Goal: Transaction & Acquisition: Register for event/course

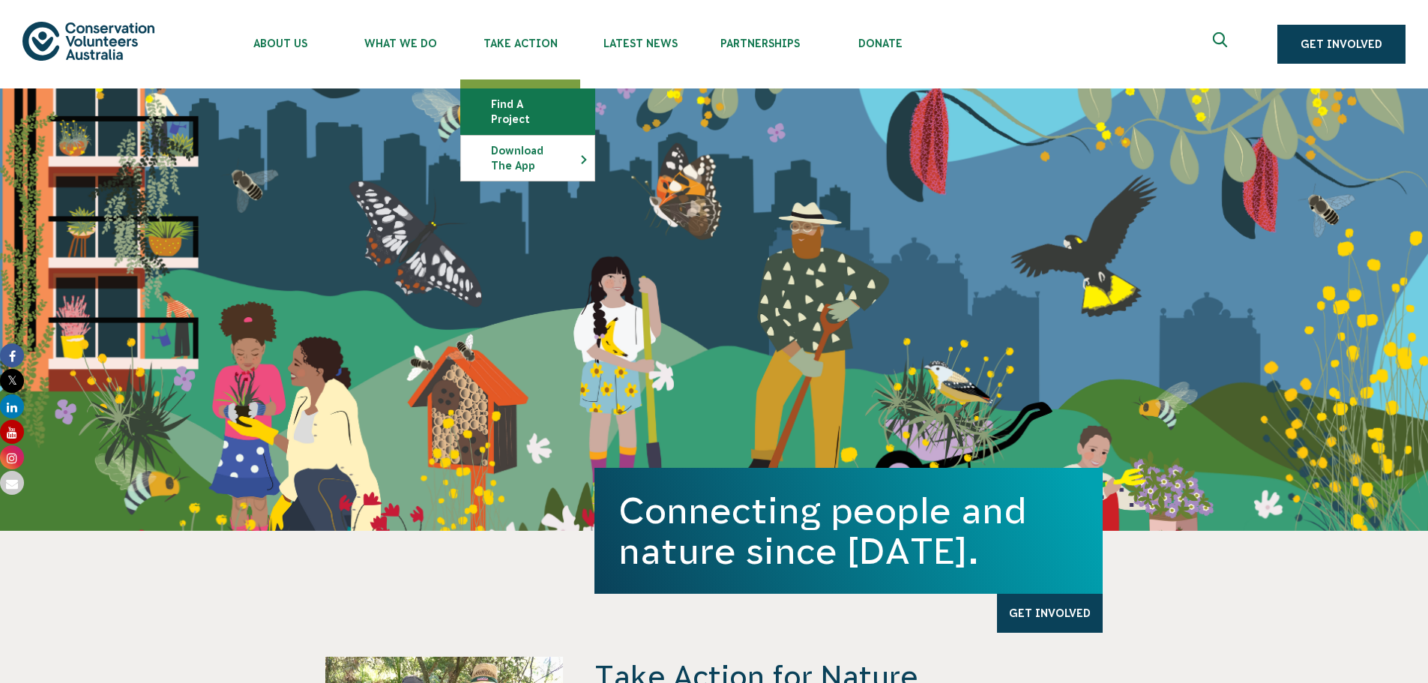
click at [508, 110] on link "Find a project" at bounding box center [527, 111] width 133 height 45
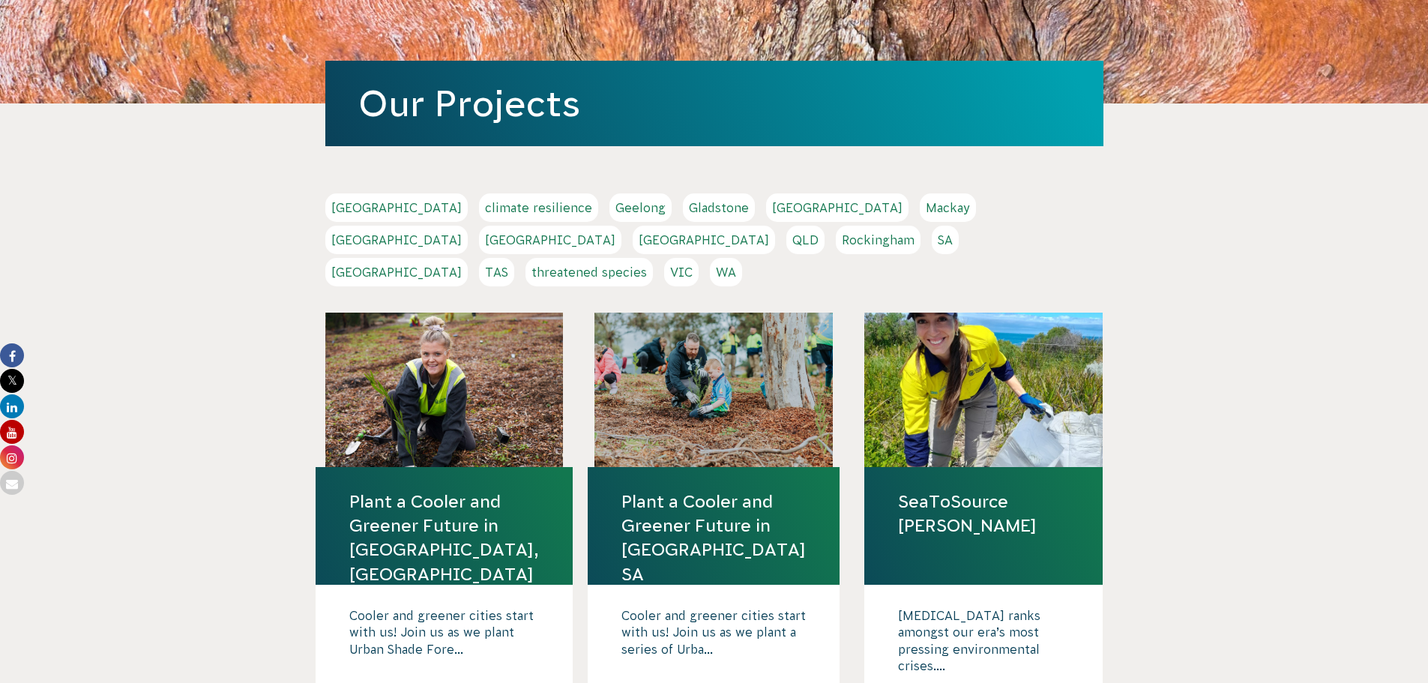
scroll to position [225, 0]
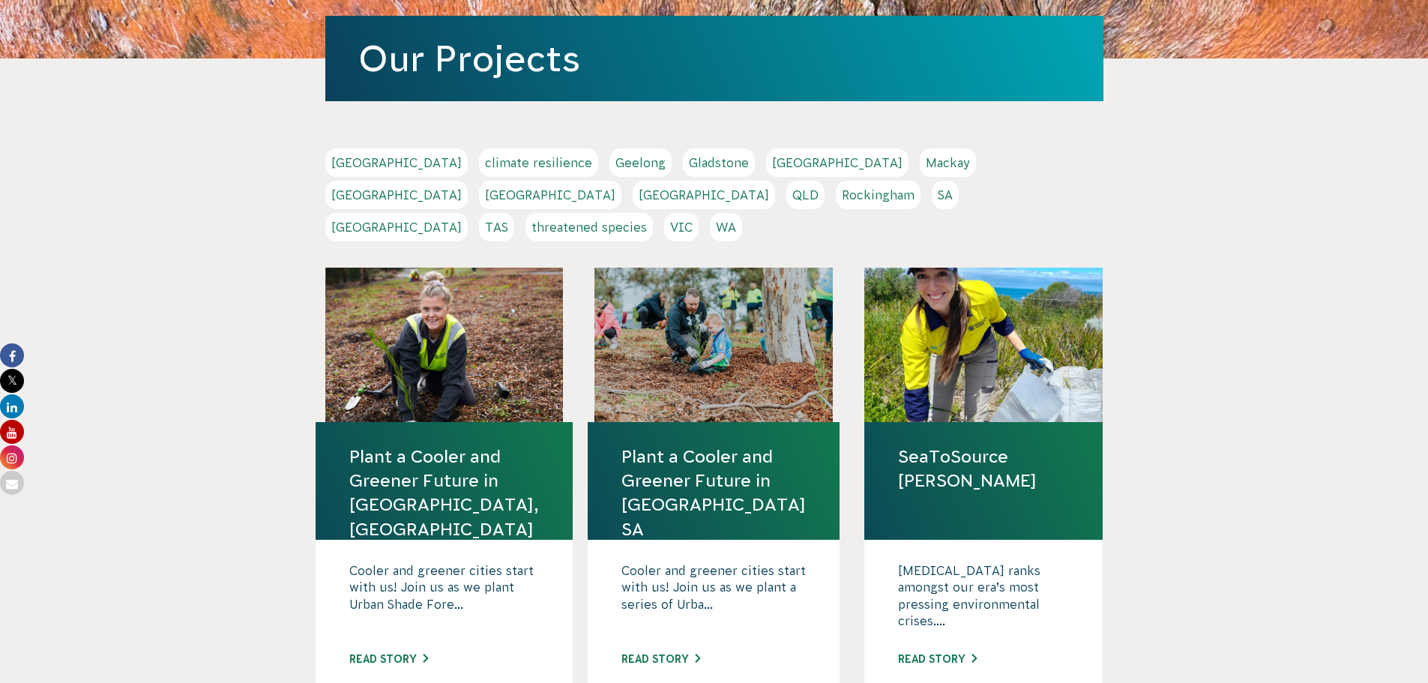
click at [1008, 445] on link "SeaToSource [PERSON_NAME]" at bounding box center [983, 469] width 171 height 48
click at [825, 181] on link "QLD" at bounding box center [805, 195] width 38 height 28
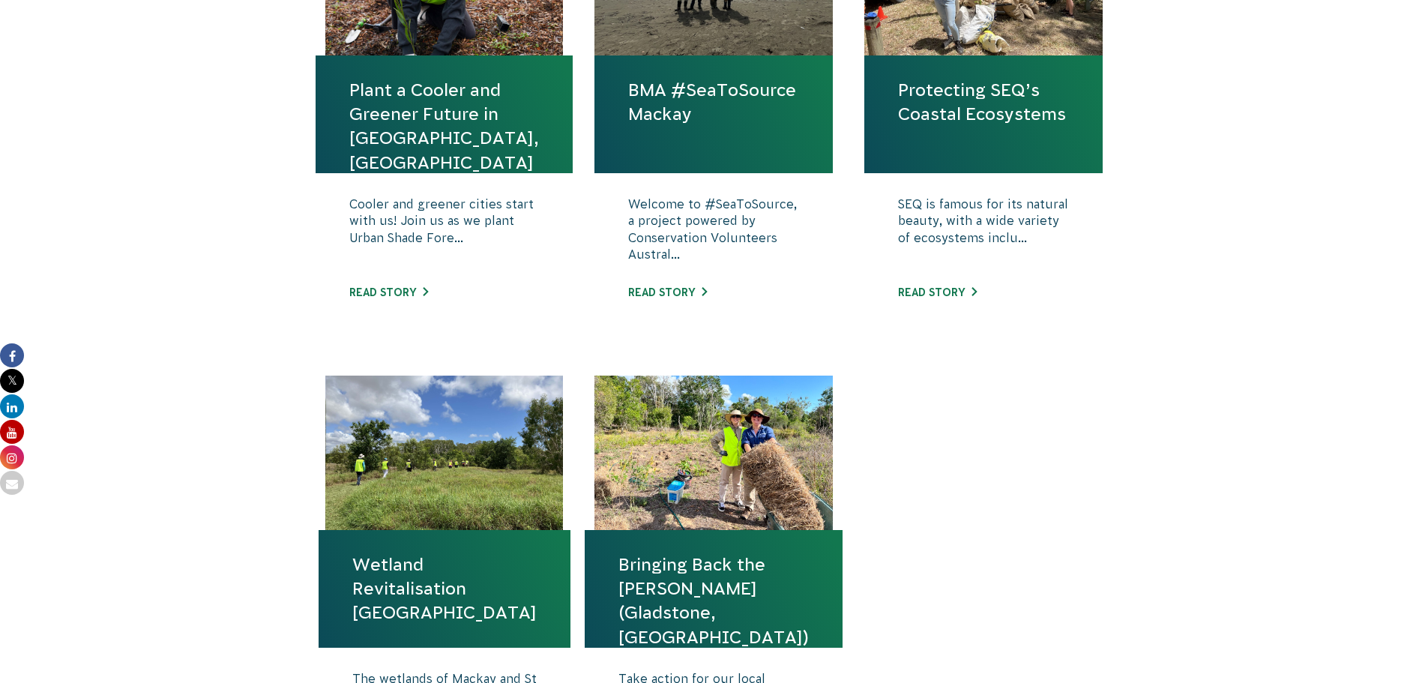
scroll to position [600, 0]
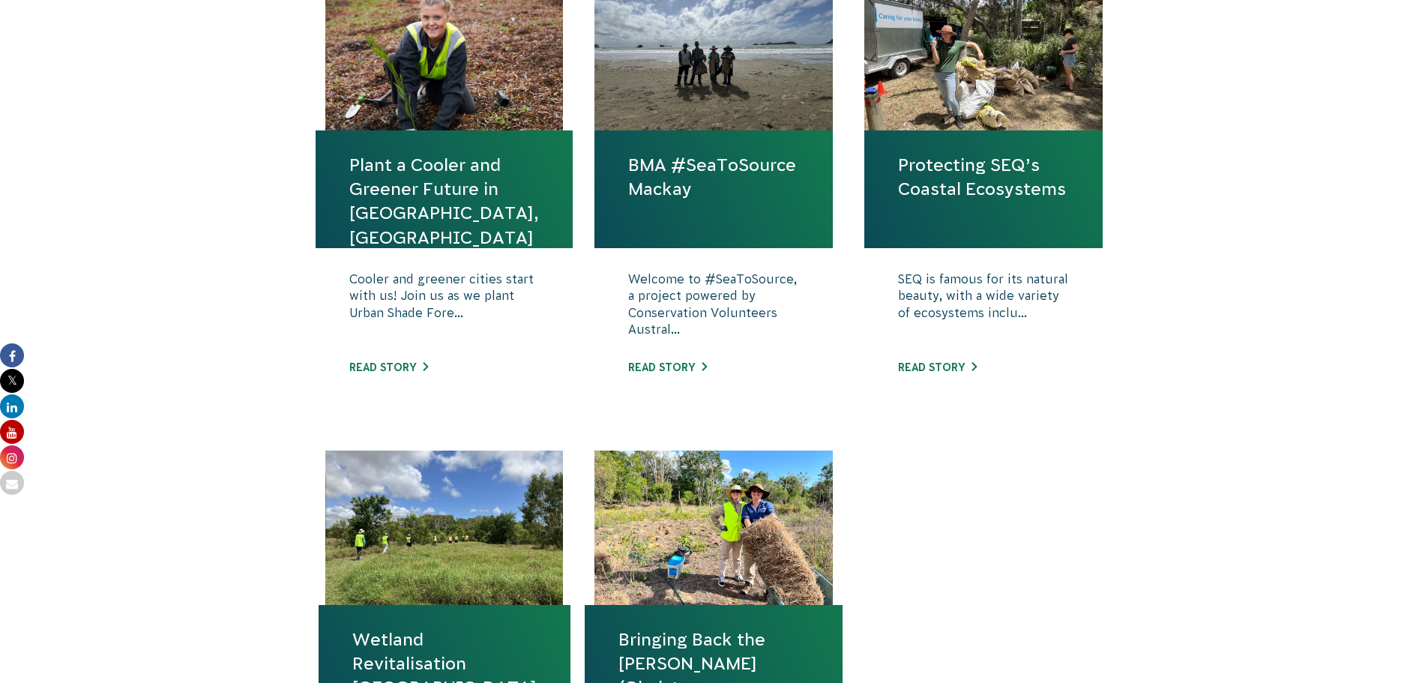
click at [979, 184] on link "Protecting SEQ’s Coastal Ecosystems" at bounding box center [983, 177] width 171 height 48
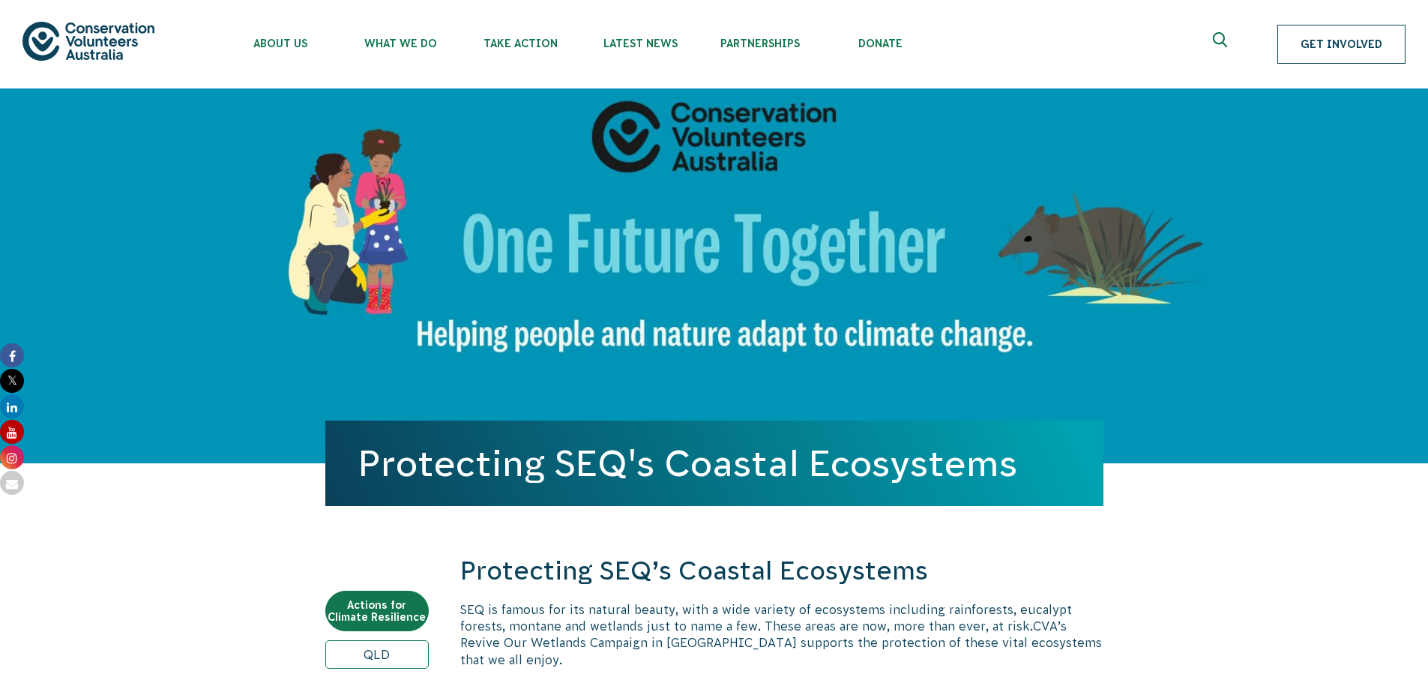
click at [1346, 43] on link "Get Involved" at bounding box center [1341, 44] width 128 height 39
